Goal: Transaction & Acquisition: Purchase product/service

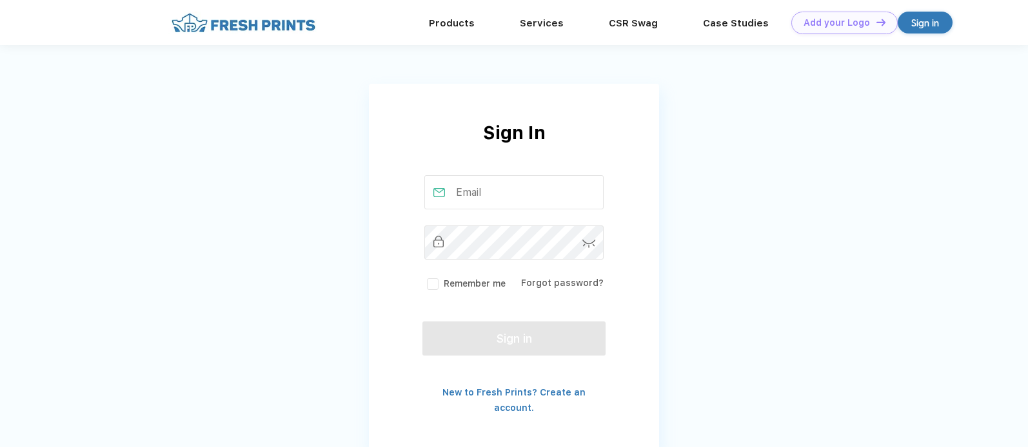
click at [481, 195] on input "text" at bounding box center [514, 192] width 180 height 34
click at [487, 191] on input "text" at bounding box center [514, 192] width 180 height 34
type input "[PERSON_NAME][EMAIL_ADDRESS][DOMAIN_NAME]"
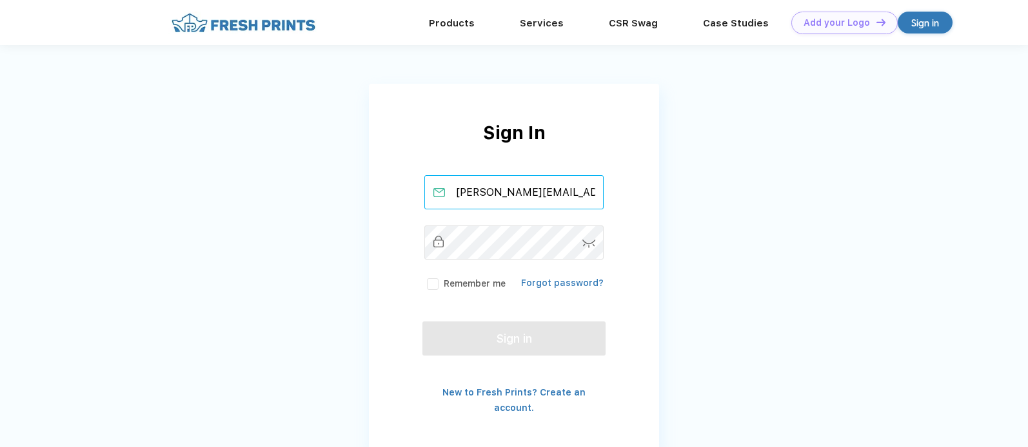
scroll to position [5, 0]
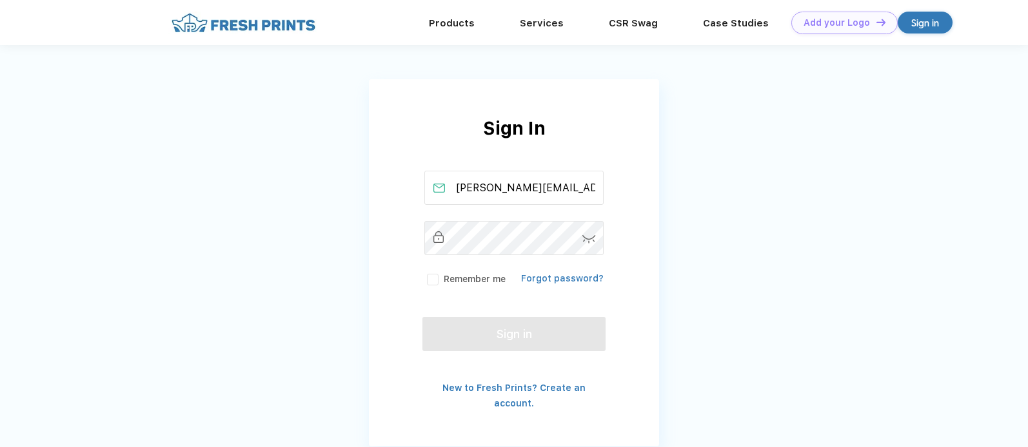
click at [556, 279] on link "Forgot password?" at bounding box center [562, 278] width 83 height 10
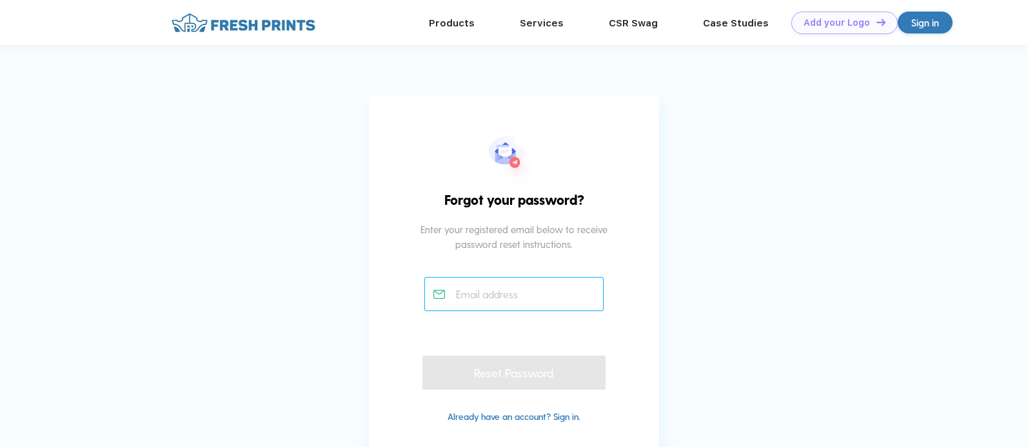
click at [512, 298] on input "text" at bounding box center [514, 294] width 180 height 34
paste input "[PERSON_NAME][EMAIL_ADDRESS][DOMAIN_NAME]"
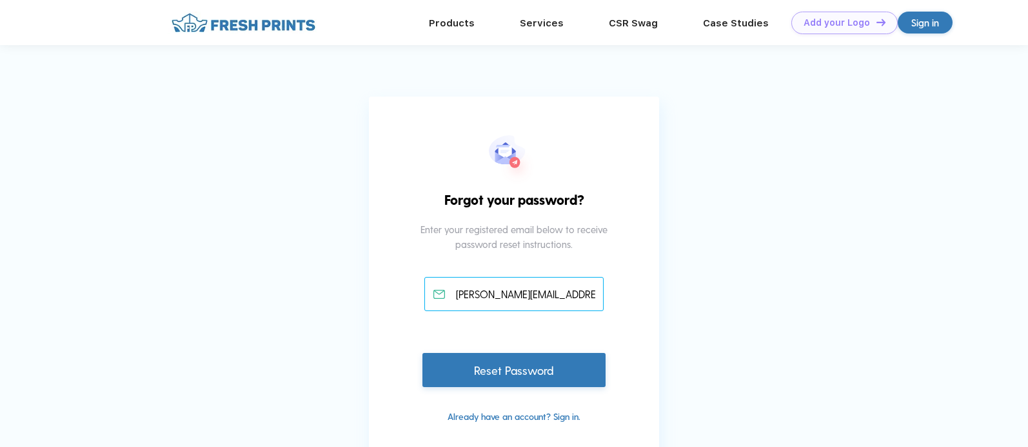
type input "[PERSON_NAME][EMAIL_ADDRESS][DOMAIN_NAME]"
click at [525, 373] on div "Reset Password" at bounding box center [513, 370] width 183 height 34
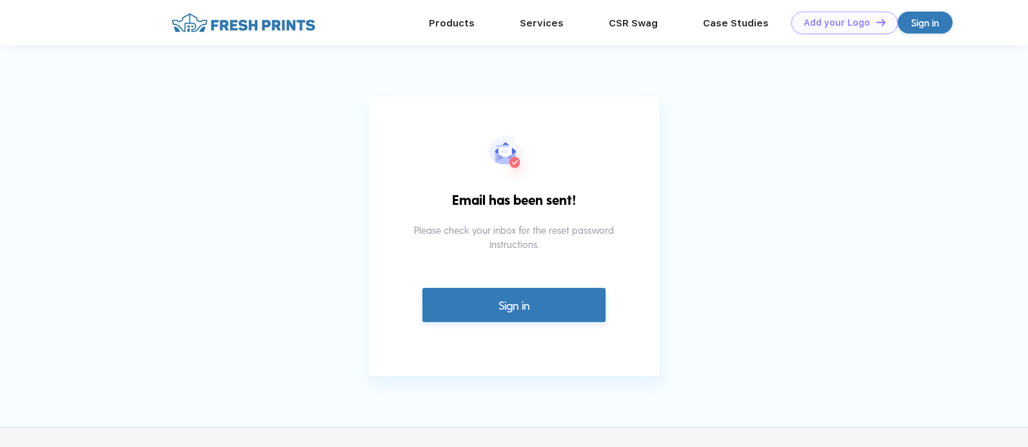
click at [518, 296] on link "Sign in" at bounding box center [513, 305] width 183 height 34
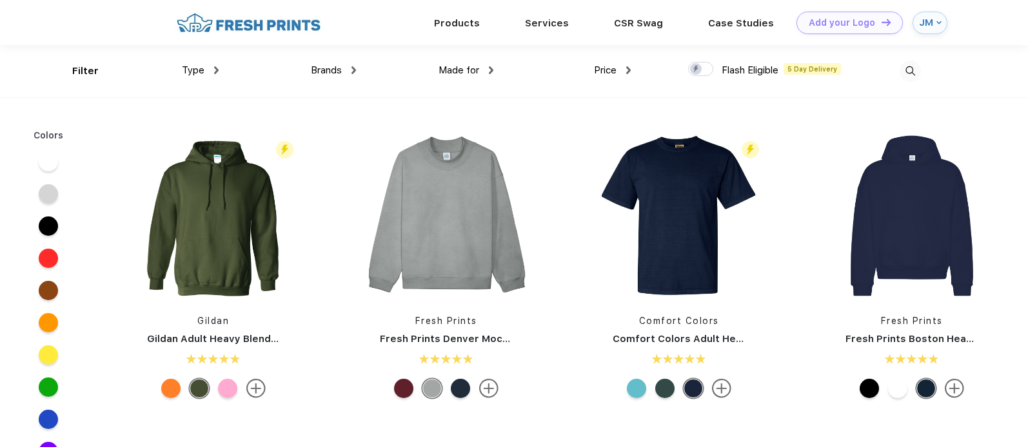
scroll to position [1, 0]
click at [324, 69] on span "Brands" at bounding box center [326, 70] width 31 height 12
click at [48, 227] on div at bounding box center [48, 226] width 19 height 19
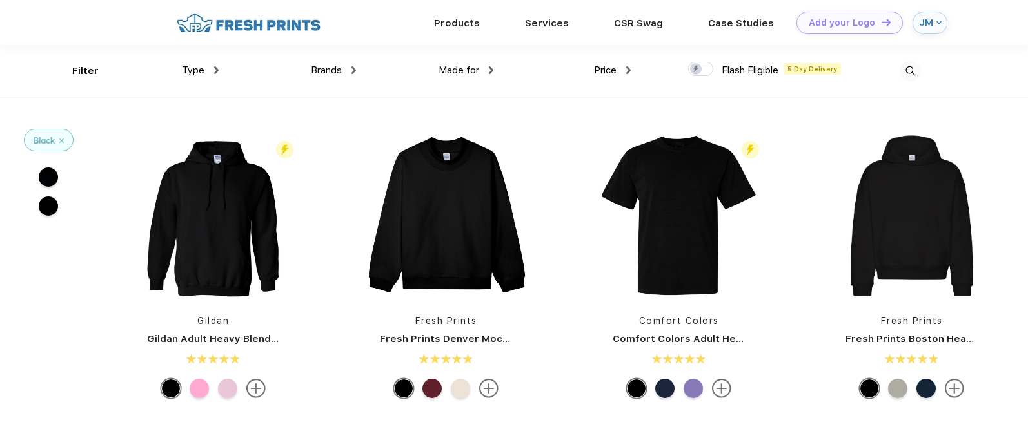
click at [324, 70] on span "Brands" at bounding box center [326, 70] width 31 height 12
click at [318, 73] on span "Brands" at bounding box center [326, 70] width 31 height 12
click at [351, 72] on div "Brands" at bounding box center [333, 70] width 45 height 15
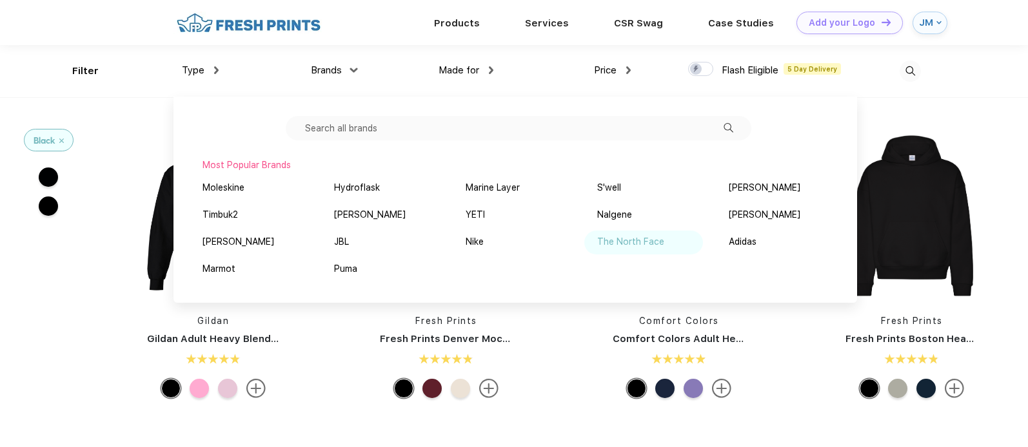
click at [647, 245] on div "The North Face" at bounding box center [630, 242] width 67 height 14
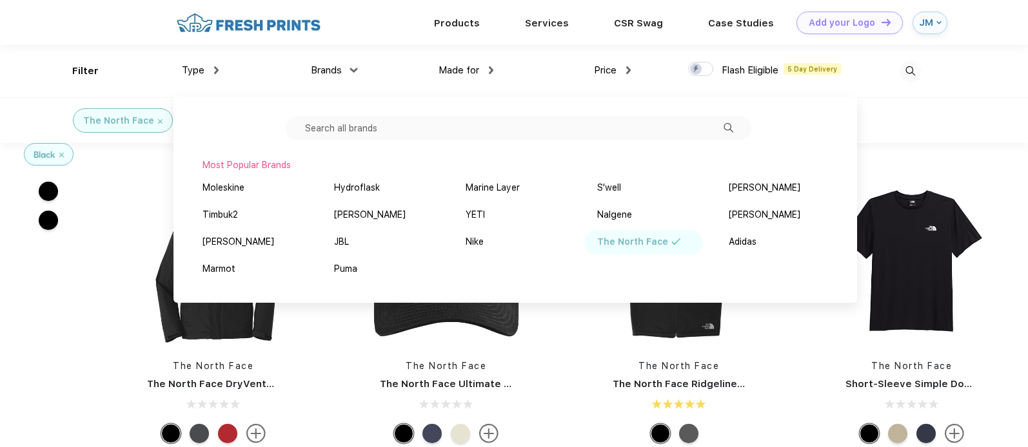
click at [492, 70] on img at bounding box center [491, 70] width 5 height 8
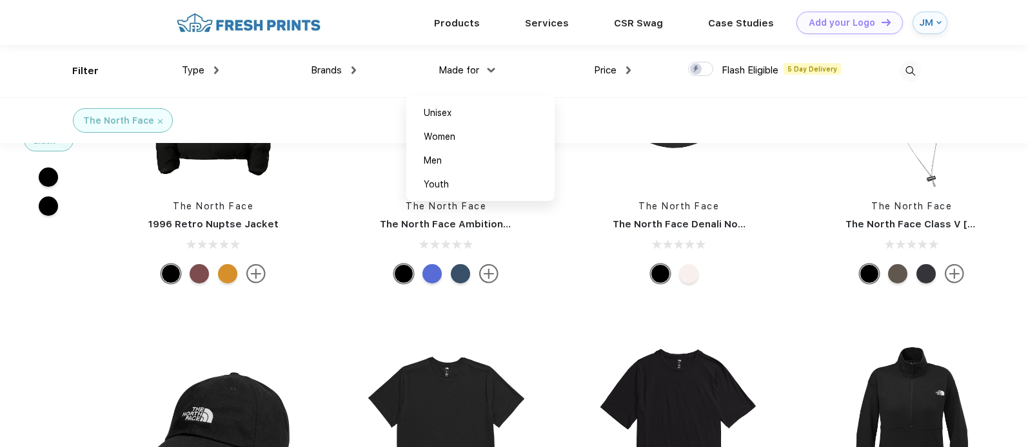
scroll to position [124, 0]
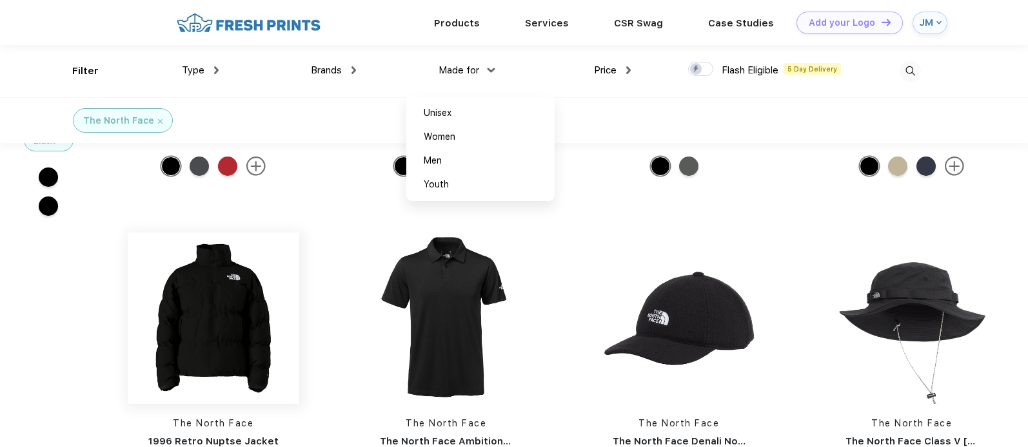
click at [219, 313] on img at bounding box center [213, 318] width 171 height 171
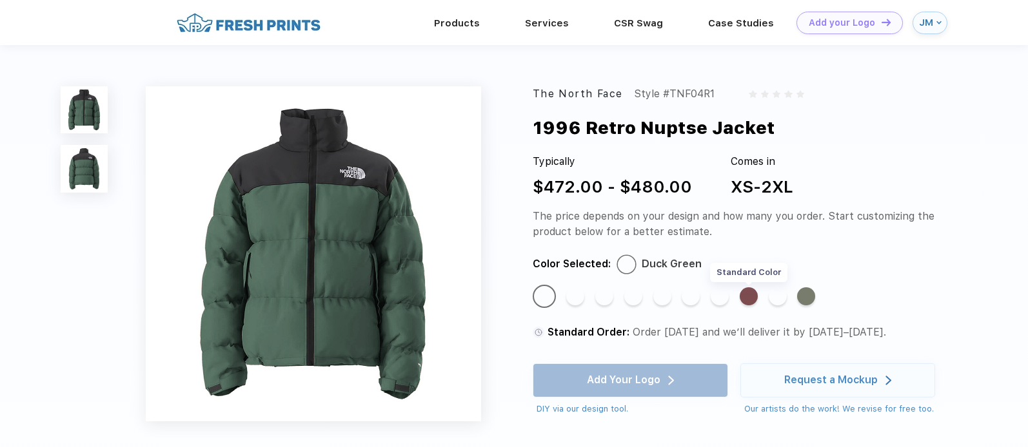
click at [752, 297] on div "Standard Color" at bounding box center [748, 297] width 18 height 18
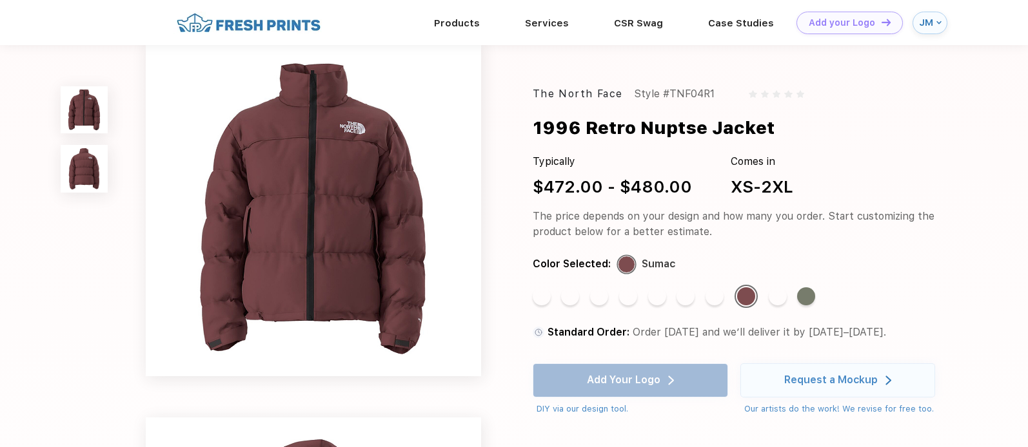
scroll to position [1, 0]
click at [777, 297] on div "Standard Color" at bounding box center [777, 297] width 18 height 18
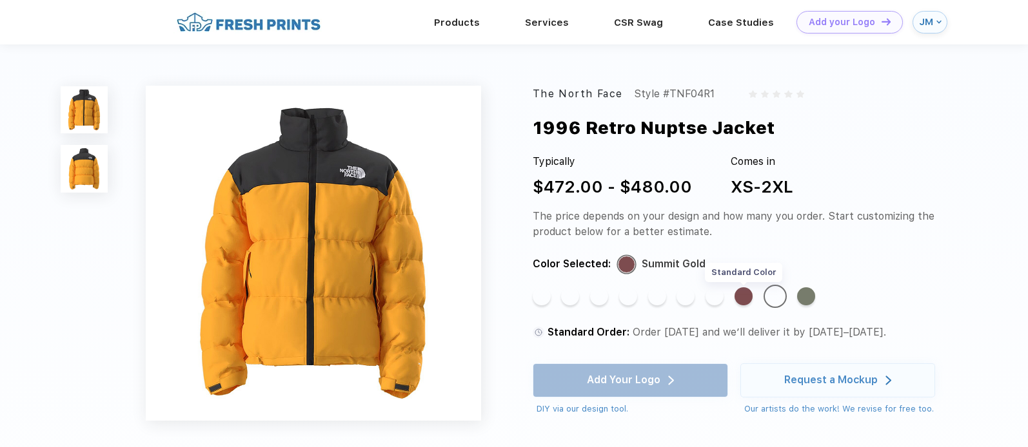
scroll to position [0, 0]
click at [714, 298] on div "Standard Color" at bounding box center [714, 297] width 18 height 18
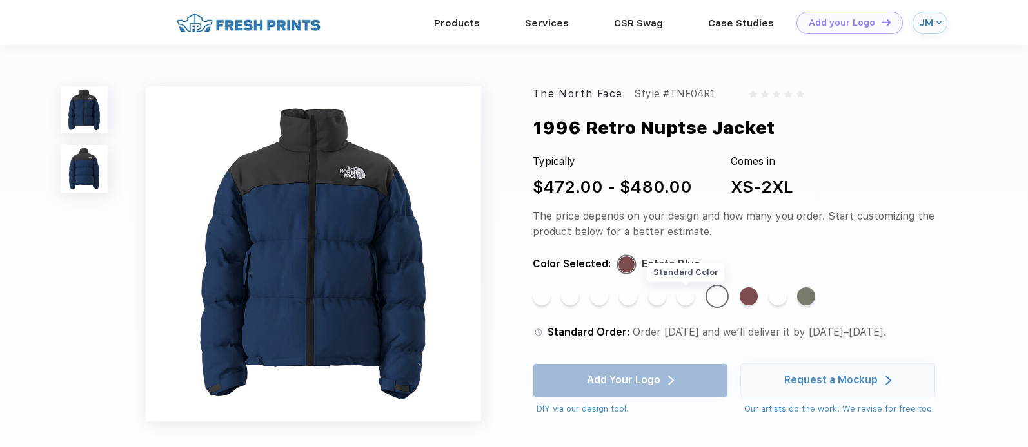
click at [684, 298] on div "Standard Color" at bounding box center [685, 297] width 18 height 18
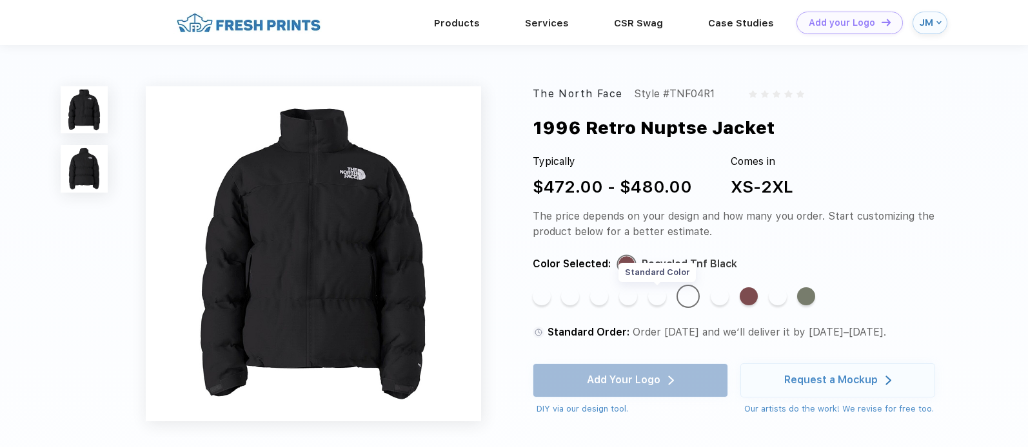
click at [656, 298] on div "Standard Color" at bounding box center [657, 297] width 18 height 18
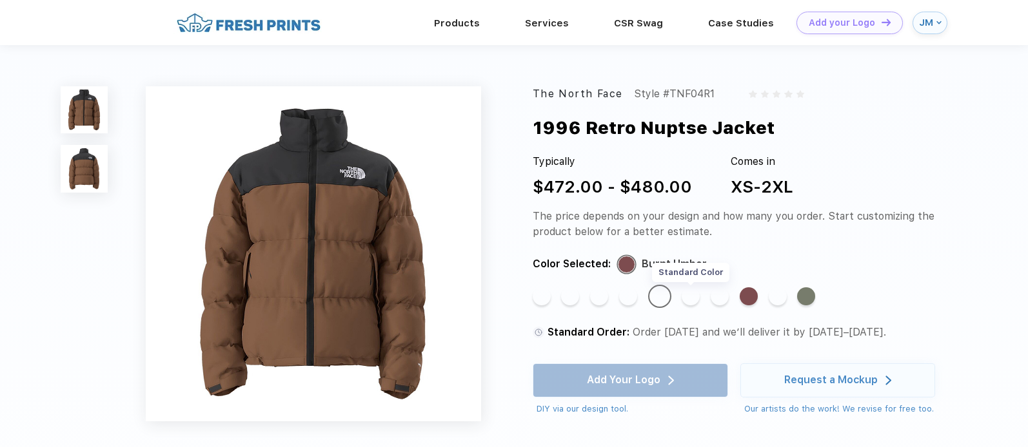
click at [688, 298] on div "Standard Color" at bounding box center [690, 297] width 18 height 18
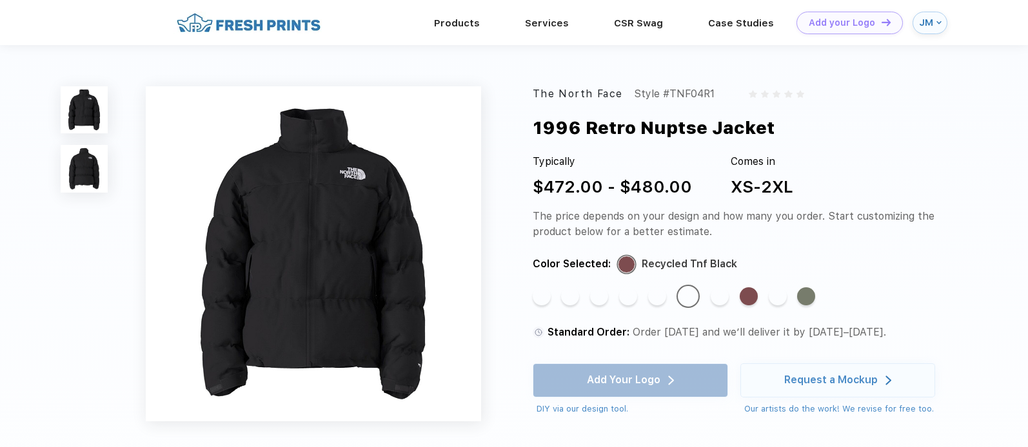
click at [91, 166] on img at bounding box center [84, 168] width 47 height 47
click at [93, 111] on img at bounding box center [84, 109] width 47 height 47
click at [85, 162] on img at bounding box center [84, 168] width 47 height 47
click at [88, 117] on img at bounding box center [84, 109] width 47 height 47
